Goal: Leave review/rating

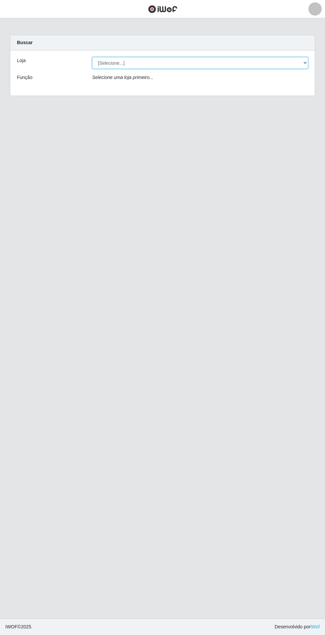
click at [305, 62] on select "[Selecione...] Atacado Vem - Loja 31 [GEOGRAPHIC_DATA]" at bounding box center [200, 63] width 216 height 12
select select "437"
click at [92, 57] on select "[Selecione...] Atacado Vem - Loja 31 [GEOGRAPHIC_DATA]" at bounding box center [200, 63] width 216 height 12
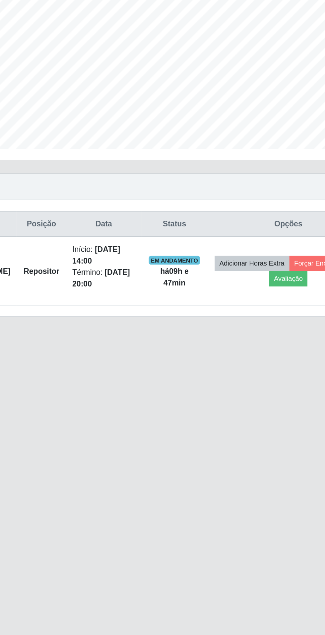
scroll to position [2, 0]
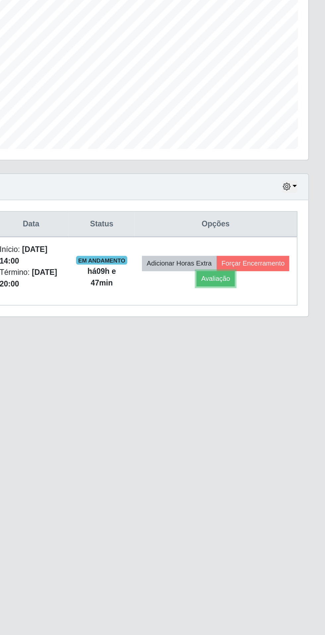
click at [271, 315] on button "Avaliação" at bounding box center [259, 316] width 24 height 9
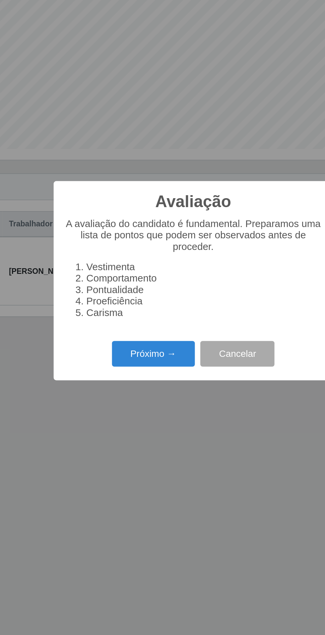
click at [132, 363] on button "Próximo →" at bounding box center [138, 362] width 50 height 16
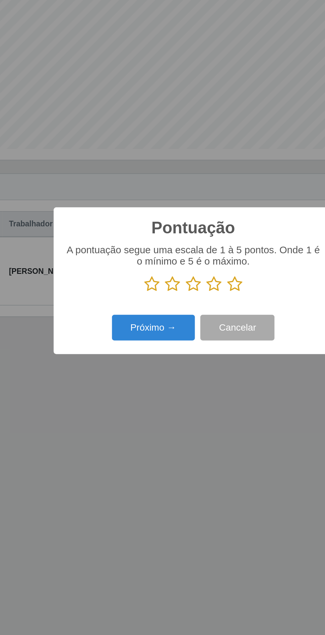
click at [186, 320] on icon at bounding box center [187, 320] width 9 height 10
click at [183, 325] on input "radio" at bounding box center [183, 325] width 0 height 0
click at [131, 342] on button "Próximo →" at bounding box center [138, 346] width 50 height 16
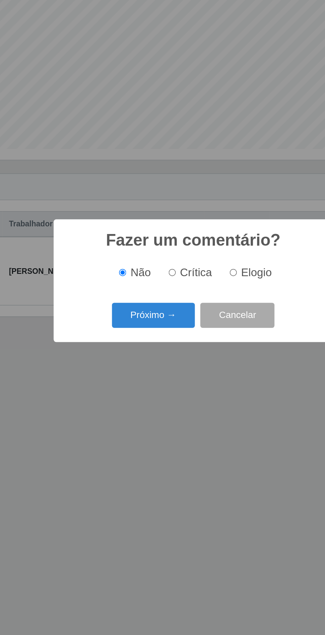
click at [45, 291] on div "Fazer um comentário? × Não Crítica Elogio Próximo → Cancelar" at bounding box center [162, 317] width 325 height 635
click at [129, 342] on button "Próximo →" at bounding box center [138, 339] width 50 height 16
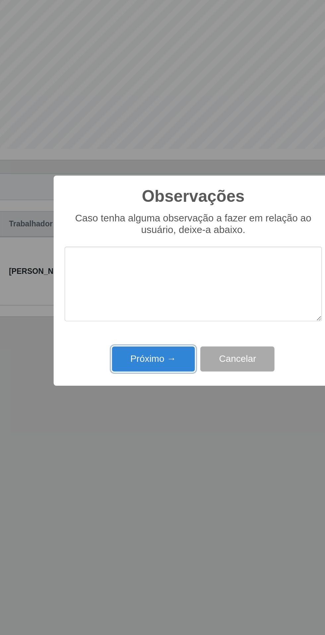
click at [133, 364] on button "Próximo →" at bounding box center [138, 366] width 50 height 16
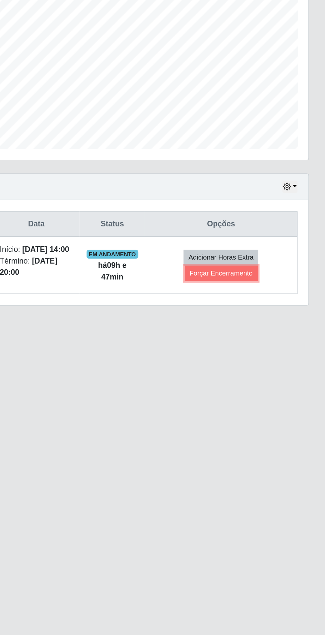
click at [266, 317] on button "Forçar Encerramento" at bounding box center [262, 312] width 44 height 9
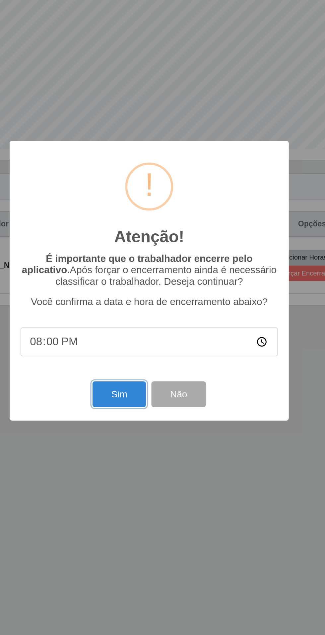
click at [145, 387] on button "Sim" at bounding box center [144, 387] width 32 height 16
